Goal: Task Accomplishment & Management: Manage account settings

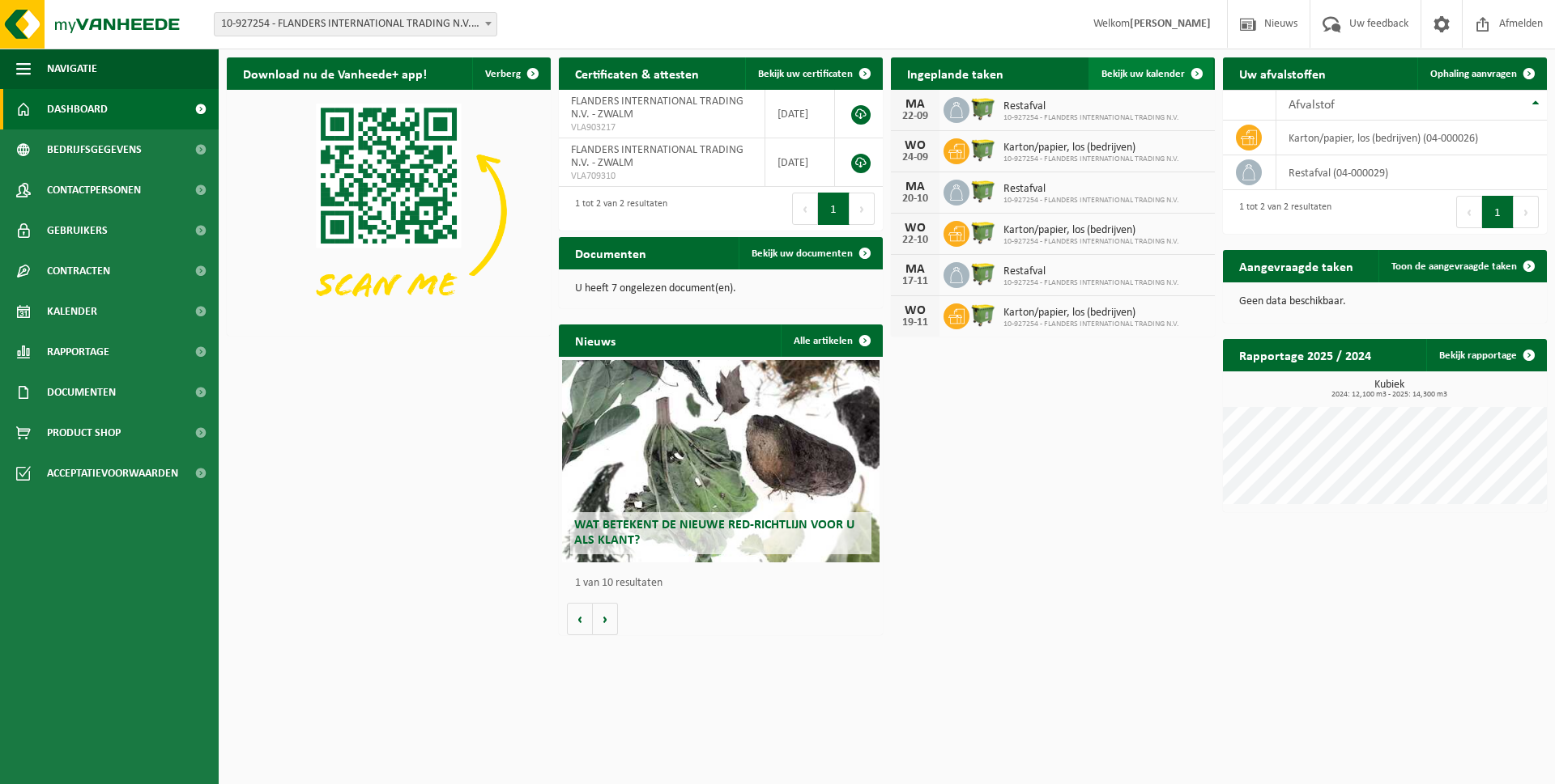
click at [1143, 75] on span "Bekijk uw kalender" at bounding box center [1143, 74] width 84 height 10
click at [1022, 113] on span "10-927254 - FLANDERS INTERNATIONAL TRADING N.V." at bounding box center [1091, 118] width 176 height 10
click at [993, 432] on div "Download nu de Vanheede+ app! Verberg Certificaten & attesten Bekijk uw certifi…" at bounding box center [887, 347] width 1329 height 594
click at [1530, 73] on span at bounding box center [1528, 73] width 32 height 32
click at [865, 252] on span at bounding box center [865, 253] width 32 height 32
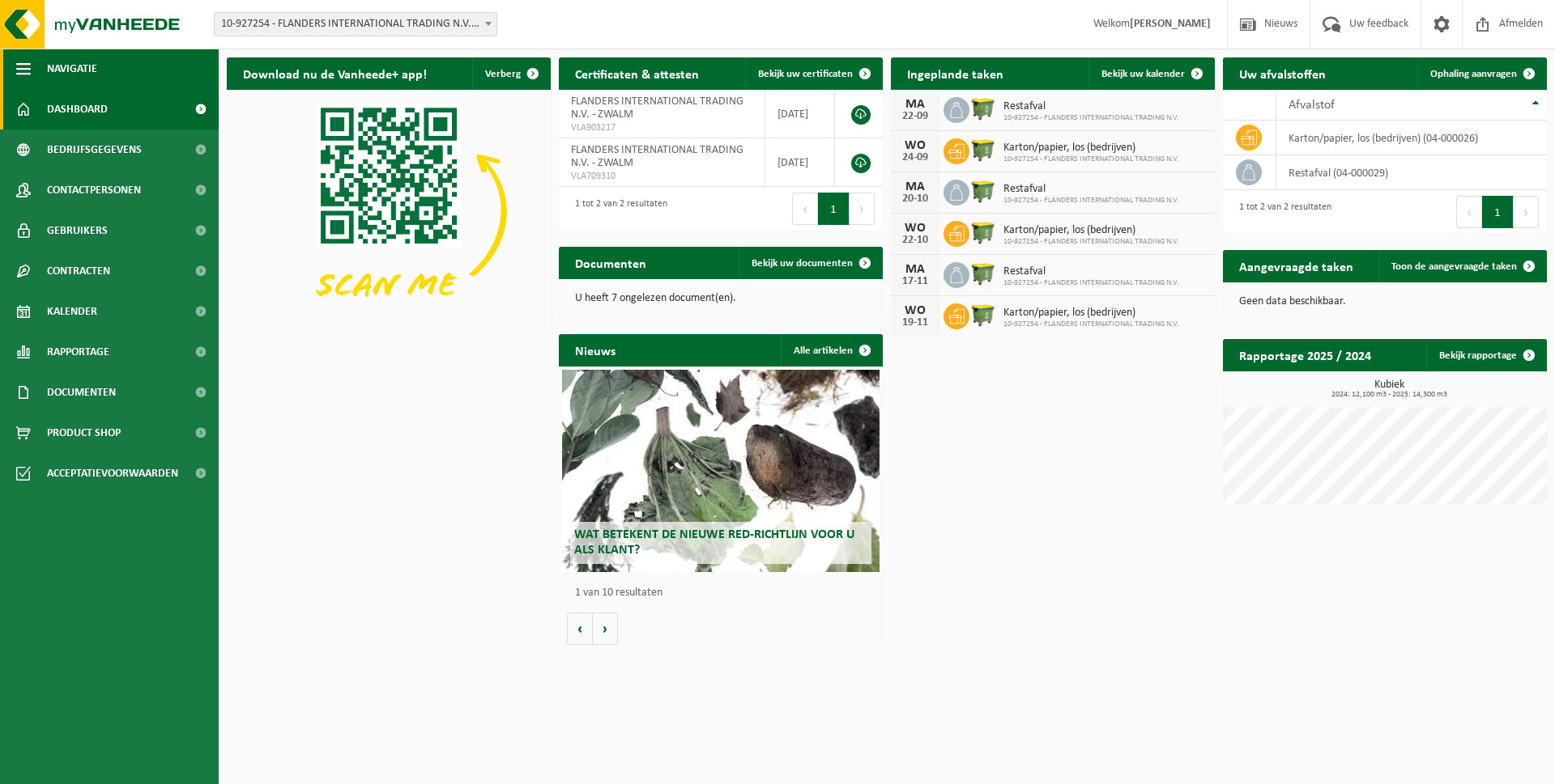
click at [29, 66] on span "button" at bounding box center [24, 69] width 15 height 40
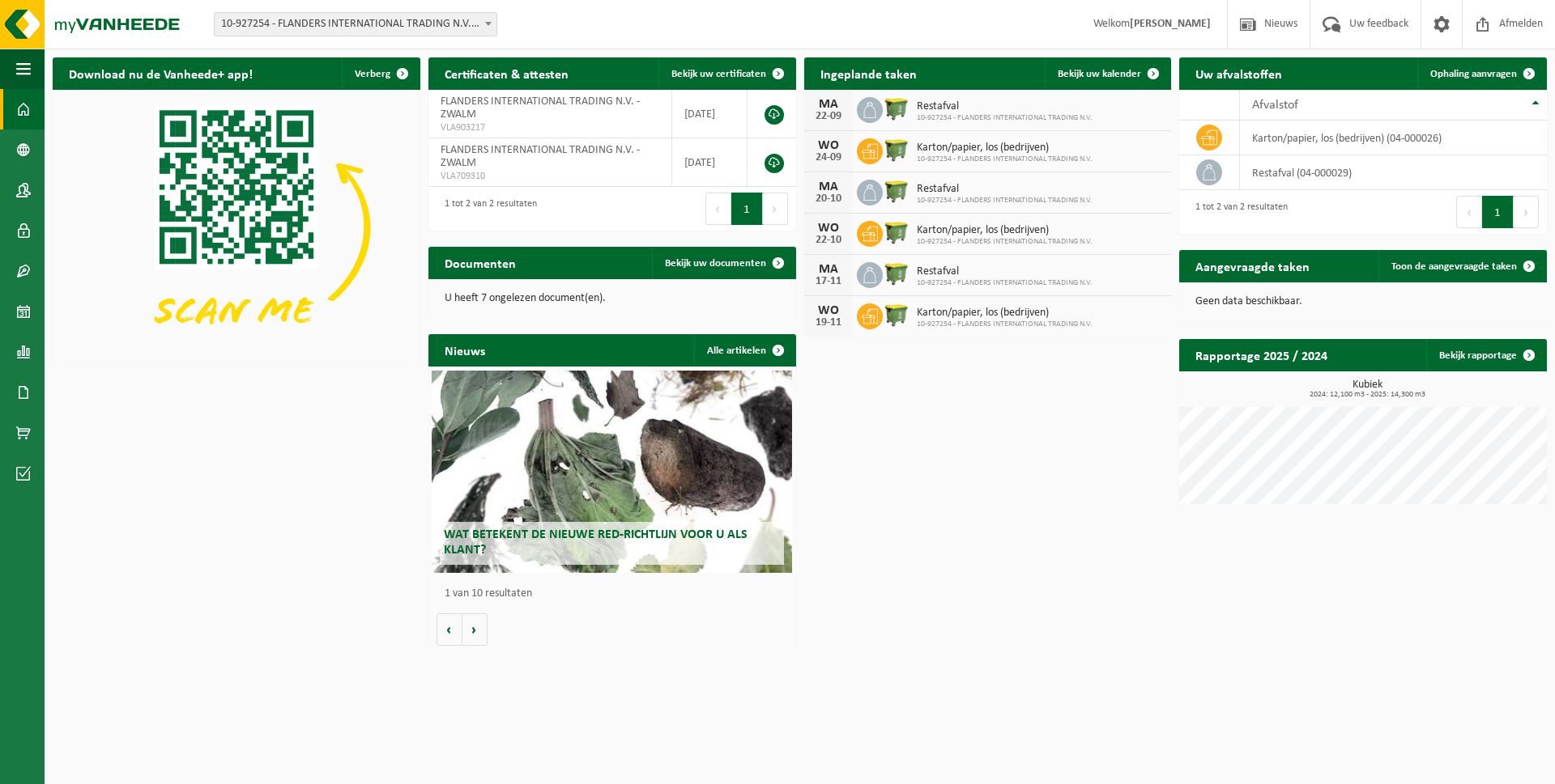
drag, startPoint x: 832, startPoint y: 109, endPoint x: 909, endPoint y: 98, distance: 77.8
click at [911, 96] on div "MA 22-09 Restafval 10-927254 - FLANDERS INTERNATIONAL TRADING N.V." at bounding box center [987, 110] width 367 height 41
click at [898, 104] on img at bounding box center [897, 109] width 28 height 28
click at [1153, 73] on span at bounding box center [1153, 73] width 32 height 32
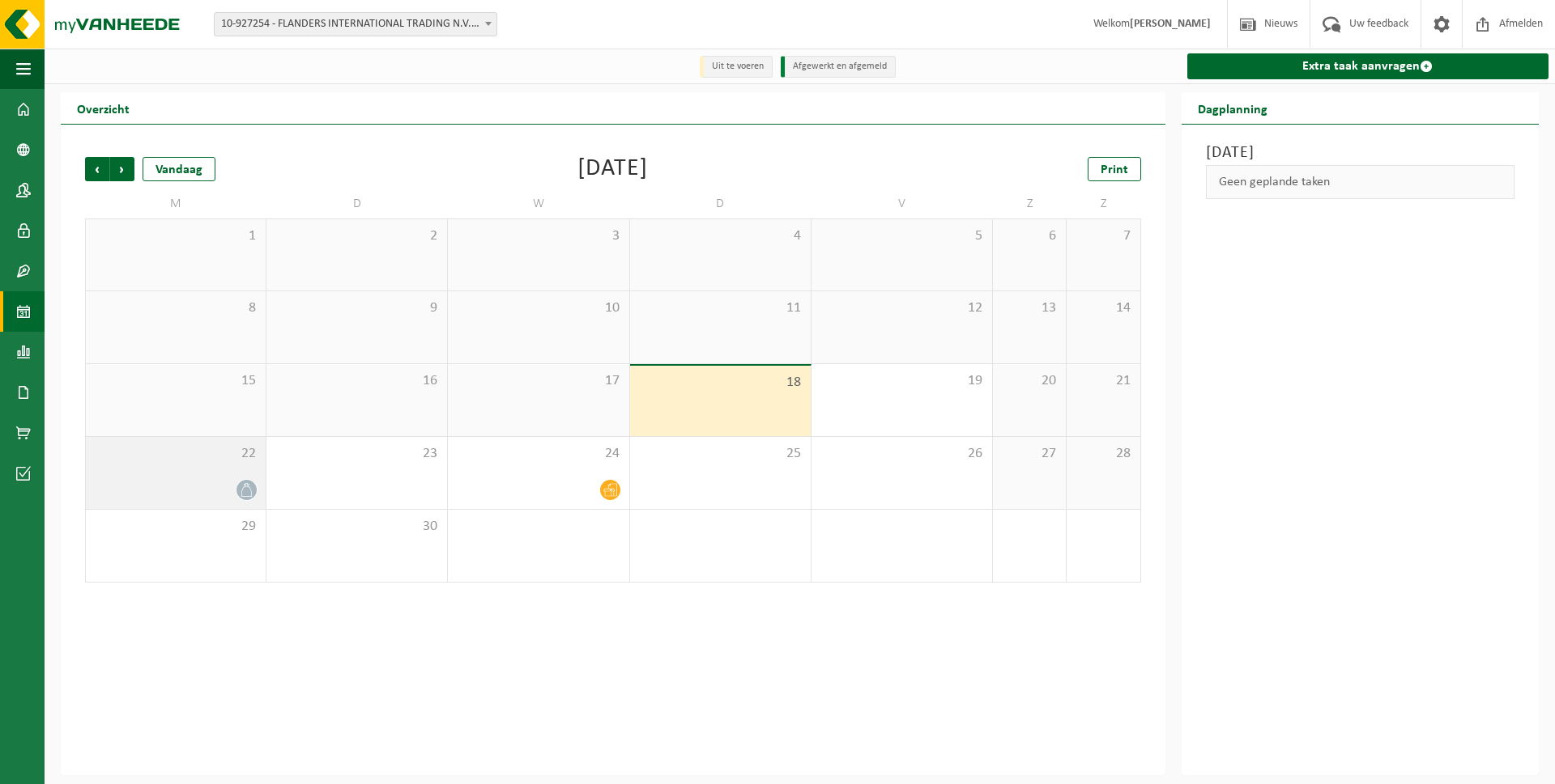
click at [249, 488] on icon at bounding box center [246, 490] width 14 height 14
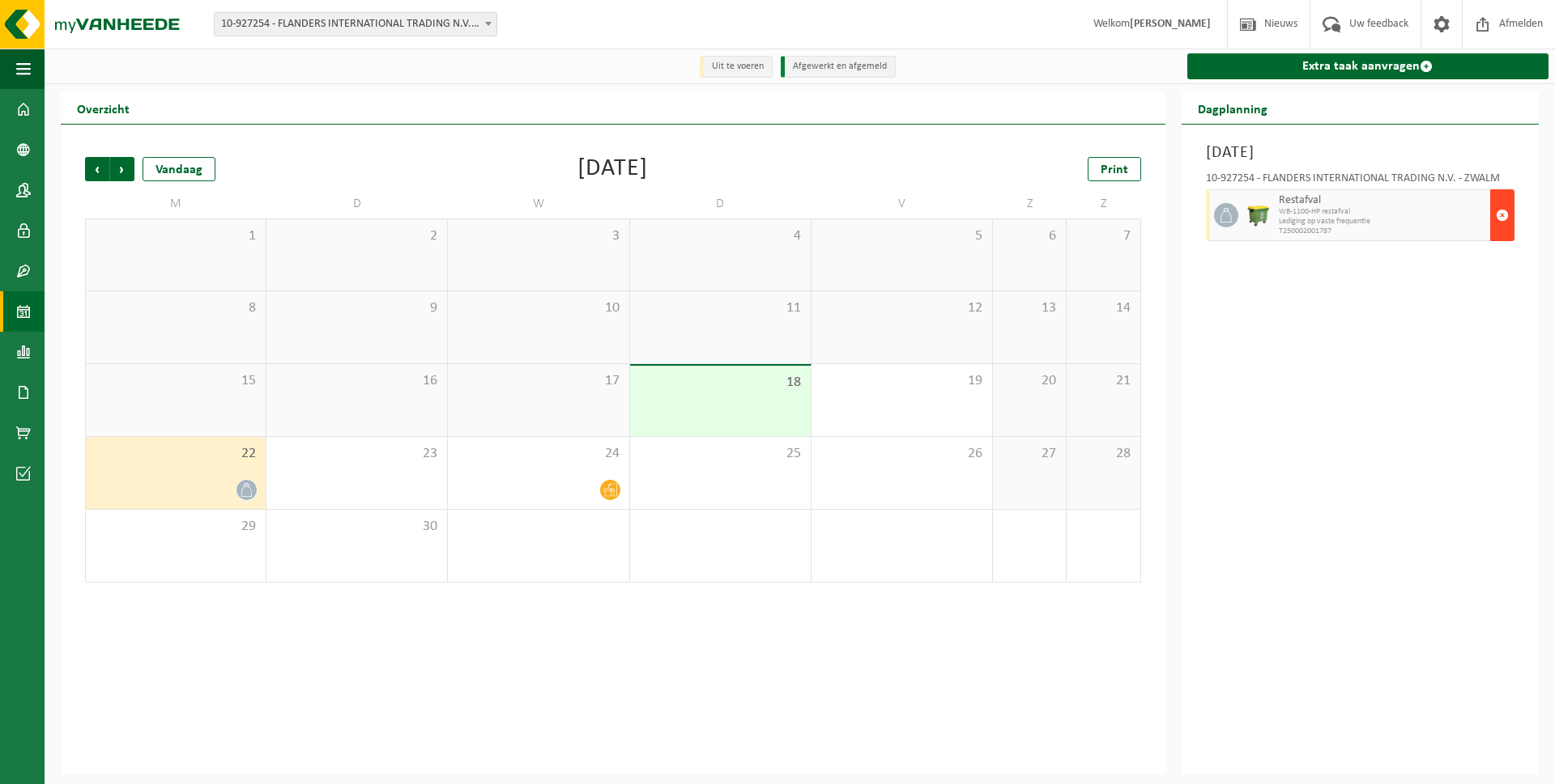
click at [1504, 218] on span "button" at bounding box center [1503, 214] width 13 height 32
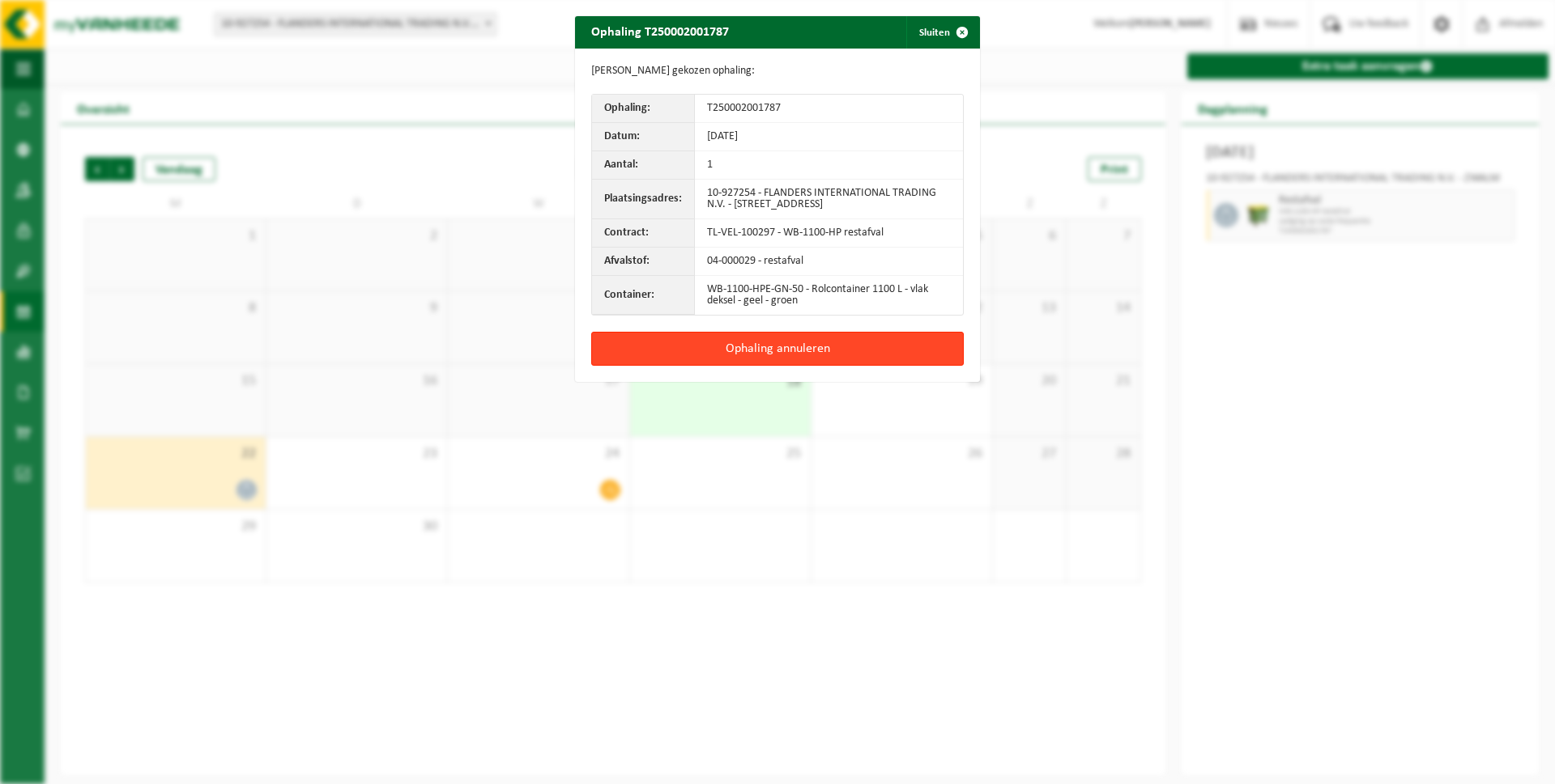
click at [792, 345] on button "Ophaling annuleren" at bounding box center [777, 349] width 373 height 34
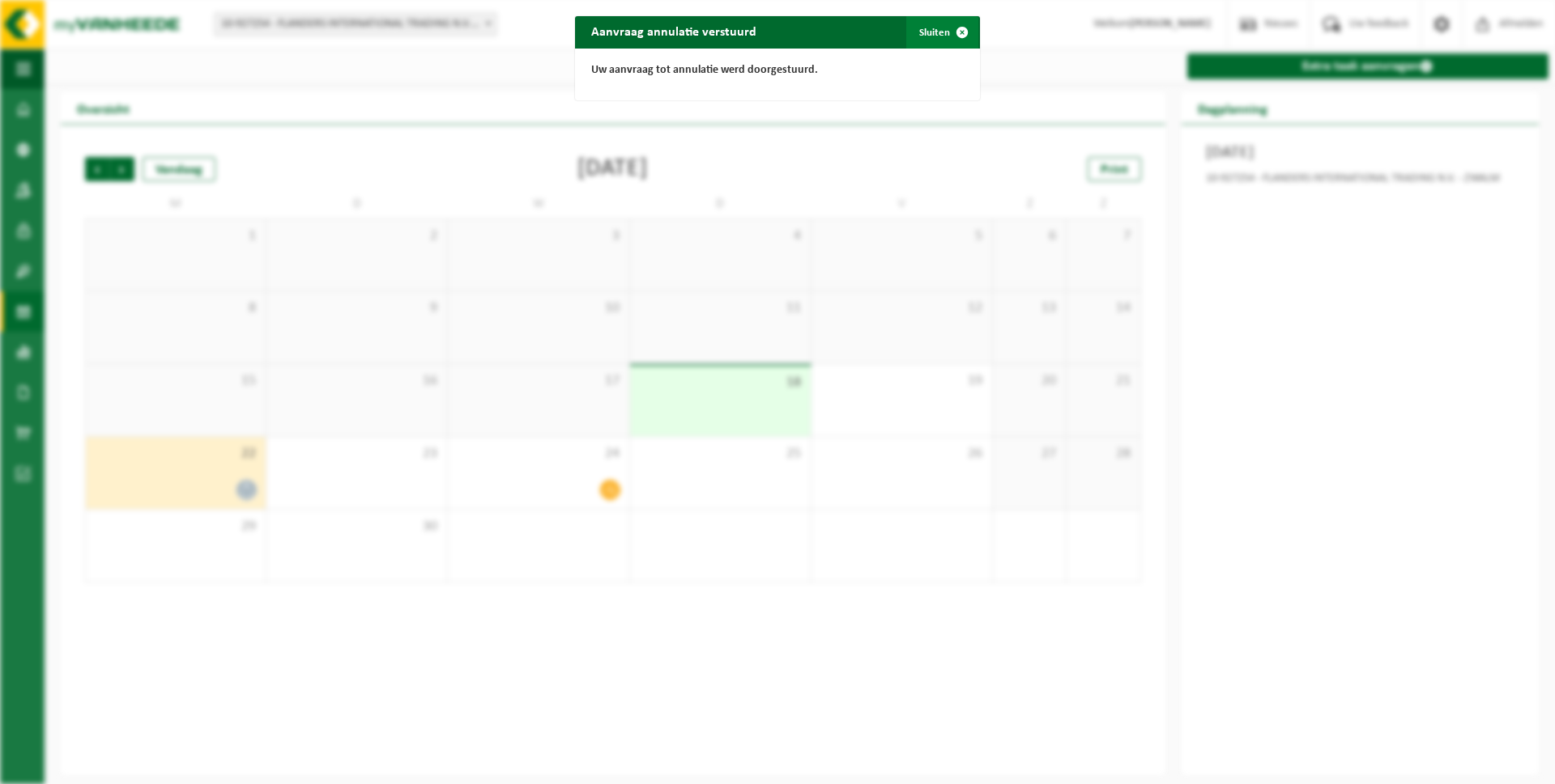
click at [961, 34] on span "button" at bounding box center [961, 32] width 32 height 32
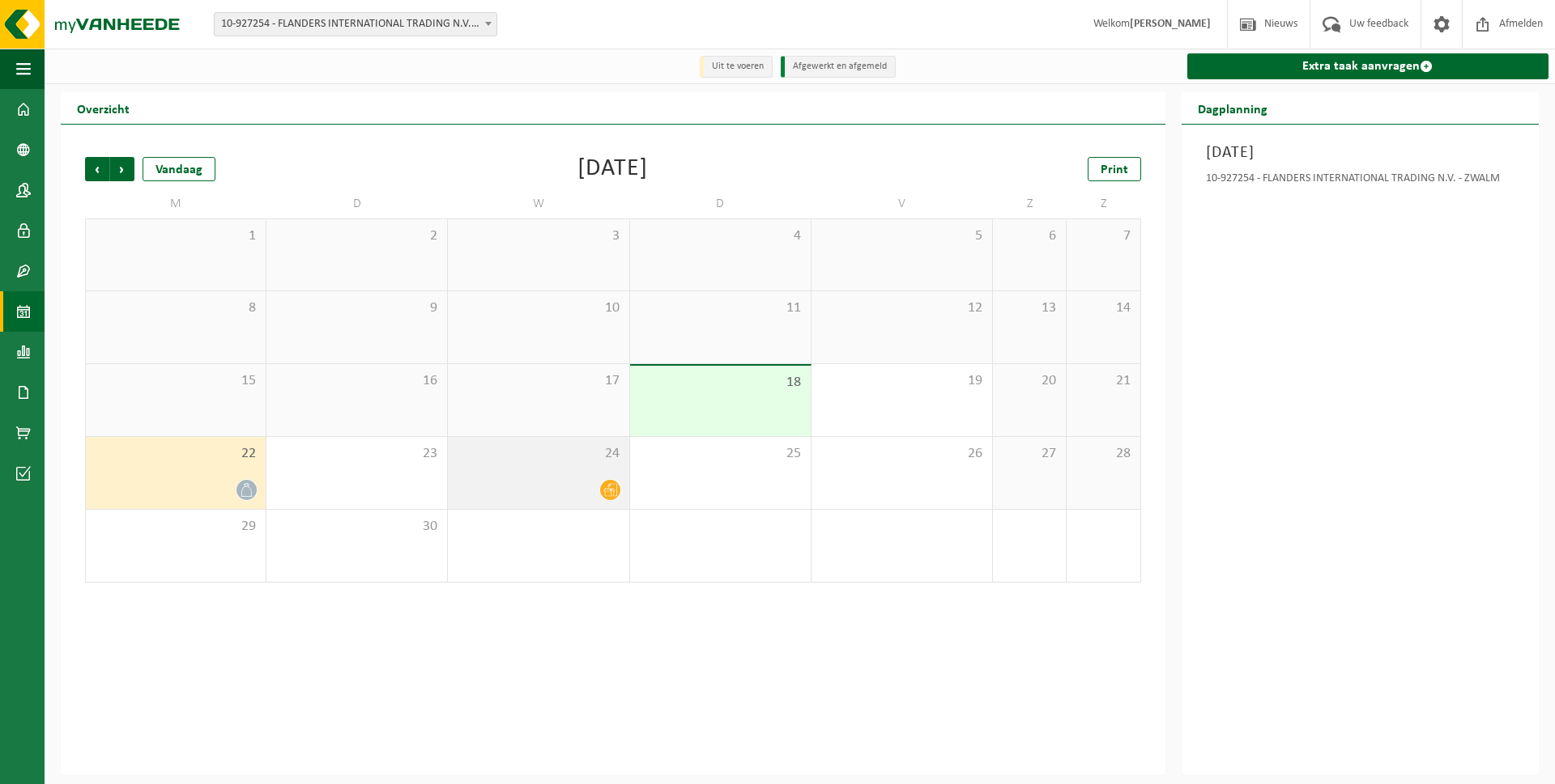
click at [609, 490] on icon at bounding box center [609, 490] width 14 height 14
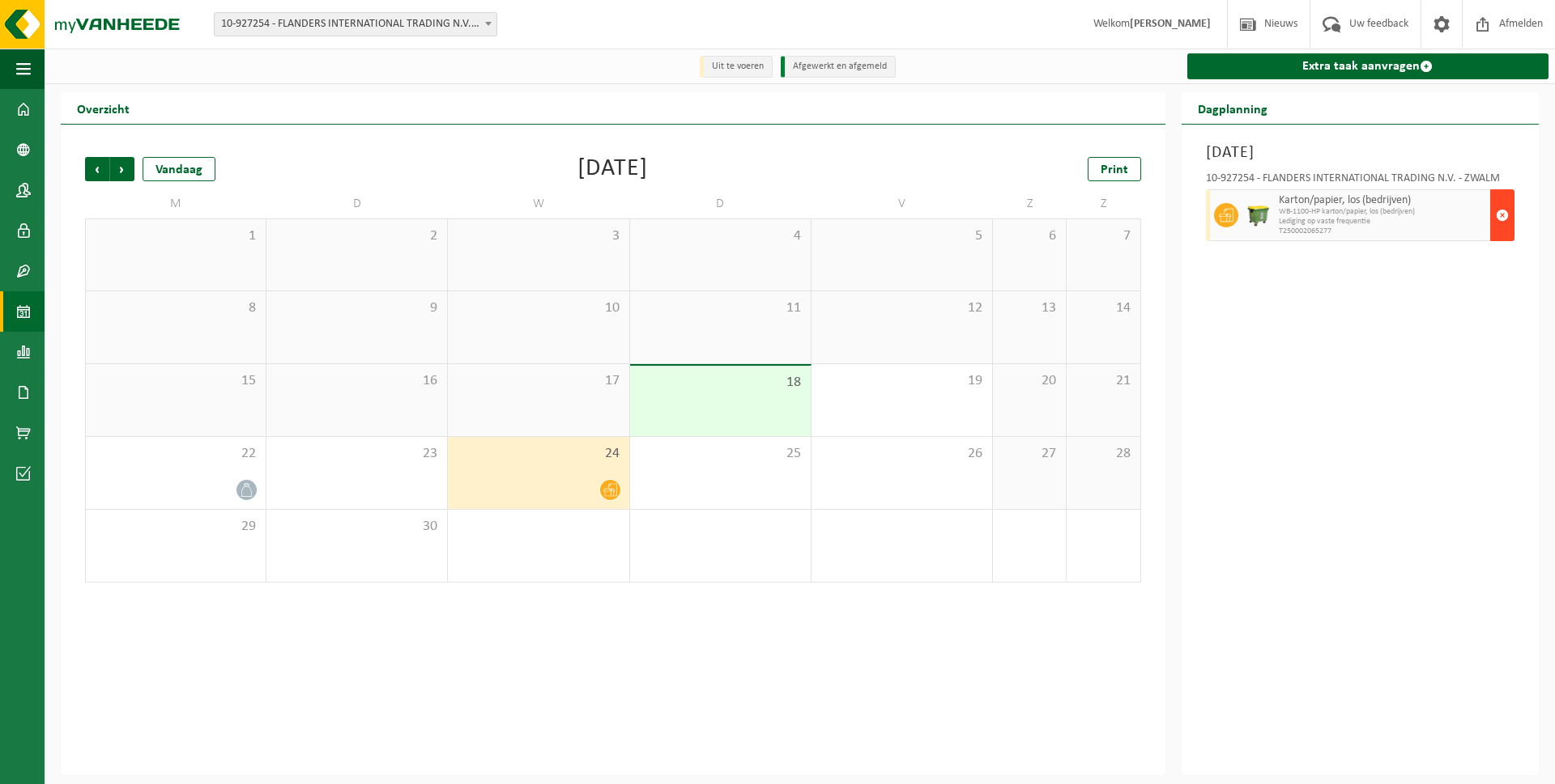
click at [1503, 217] on span "button" at bounding box center [1503, 214] width 13 height 32
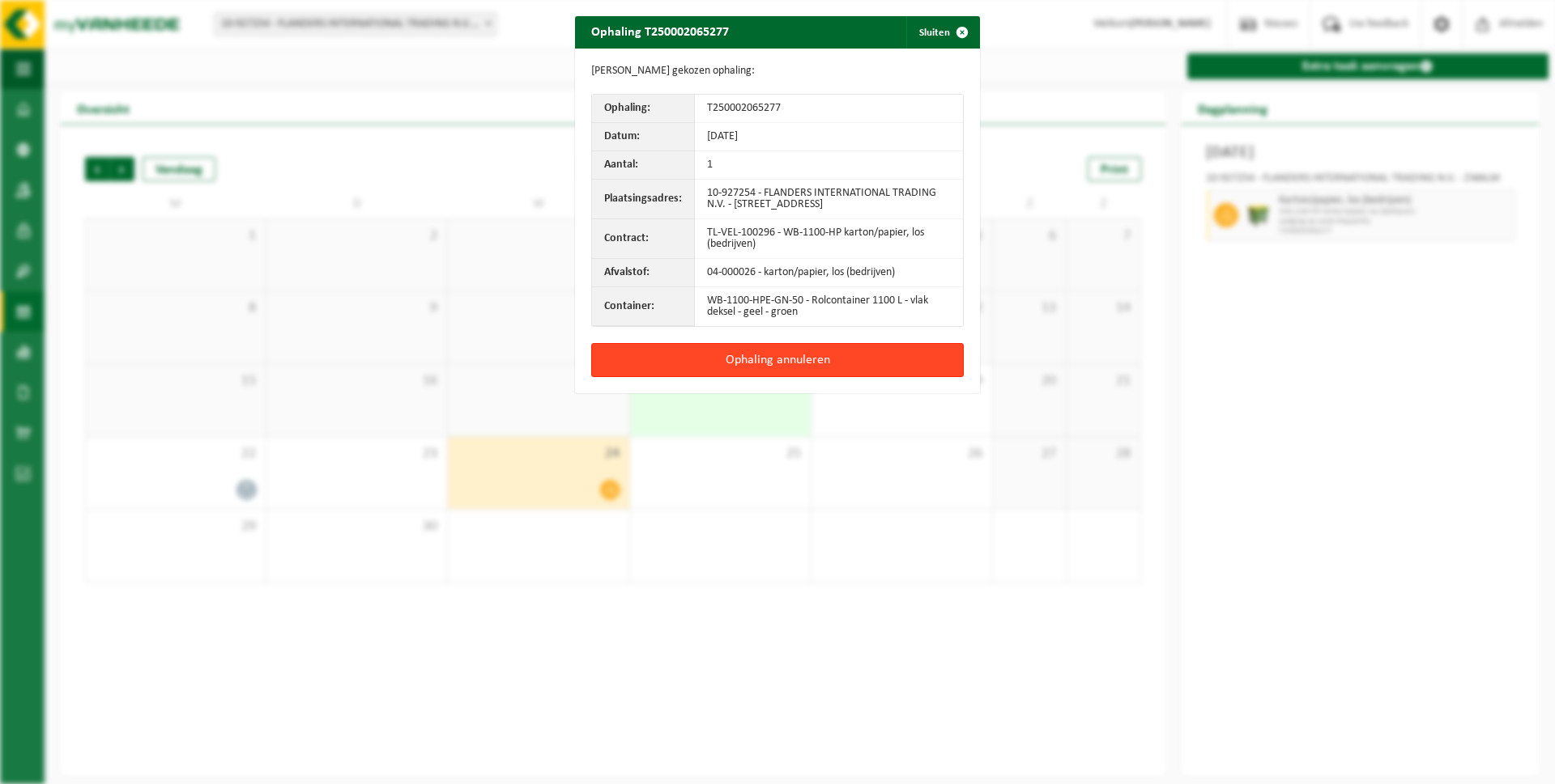
click at [783, 360] on button "Ophaling annuleren" at bounding box center [777, 360] width 373 height 34
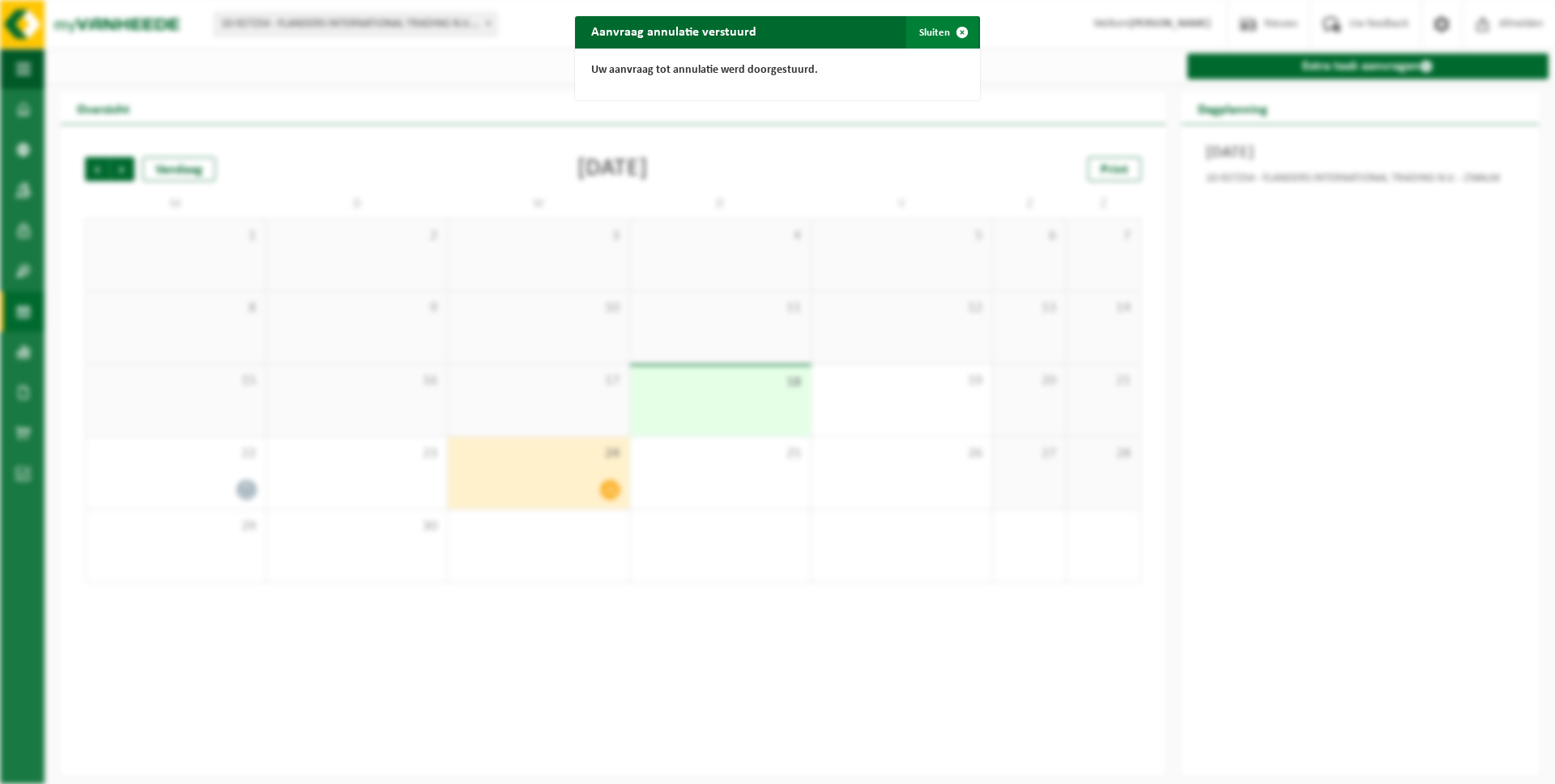
click at [963, 29] on span "button" at bounding box center [961, 32] width 32 height 32
